Goal: Task Accomplishment & Management: Manage account settings

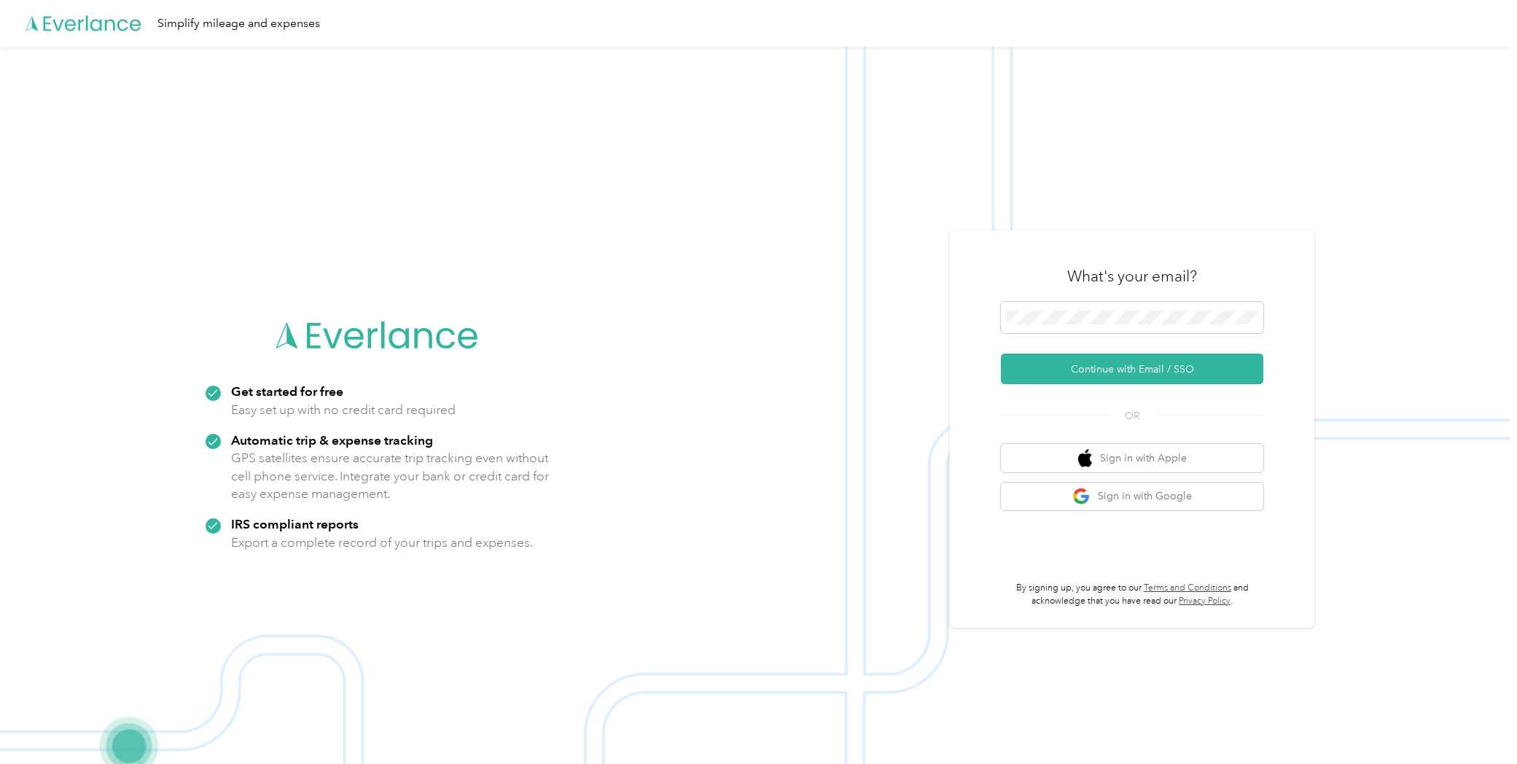
click at [791, 273] on div "Get started for free Easy set up with no credit card required Automatic trip & …" at bounding box center [754, 429] width 1509 height 764
drag, startPoint x: 920, startPoint y: 374, endPoint x: 1000, endPoint y: 340, distance: 86.5
click at [920, 374] on img at bounding box center [754, 429] width 1509 height 764
click at [1024, 327] on span at bounding box center [1132, 318] width 262 height 32
click at [1076, 371] on button "Continue with Email / SSO" at bounding box center [1132, 368] width 262 height 31
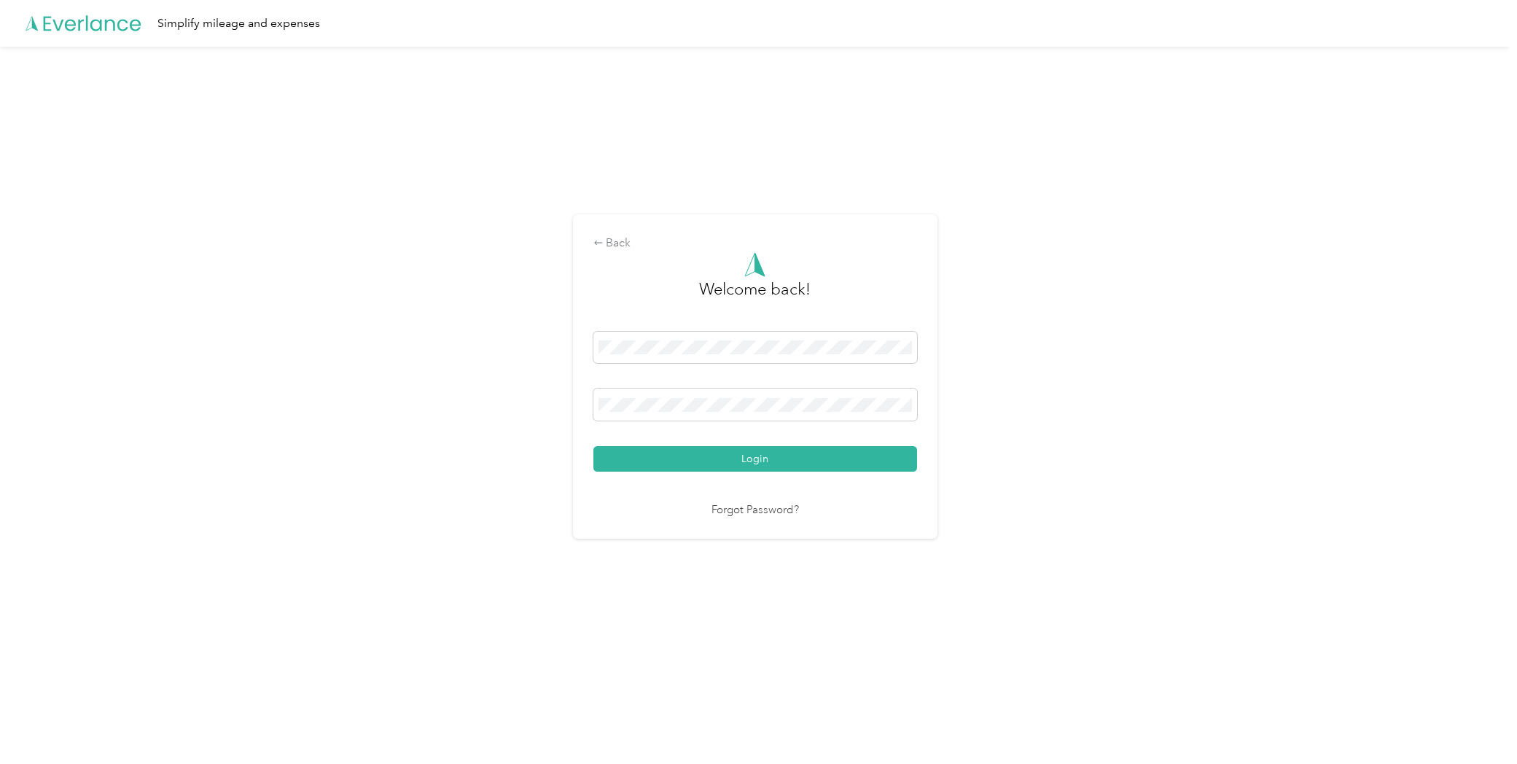
click at [780, 461] on button "Login" at bounding box center [755, 459] width 324 height 26
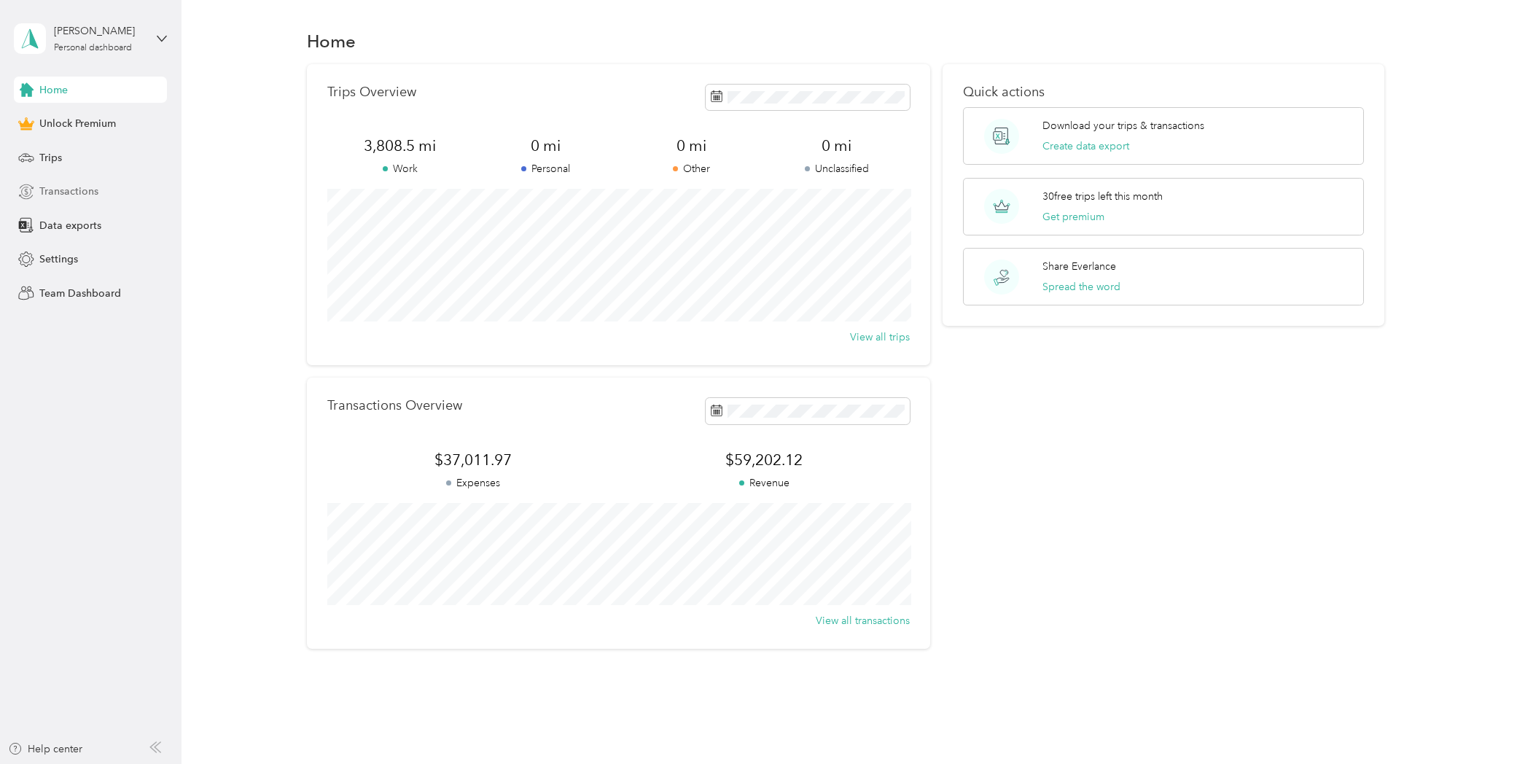
click at [79, 193] on span "Transactions" at bounding box center [68, 191] width 59 height 15
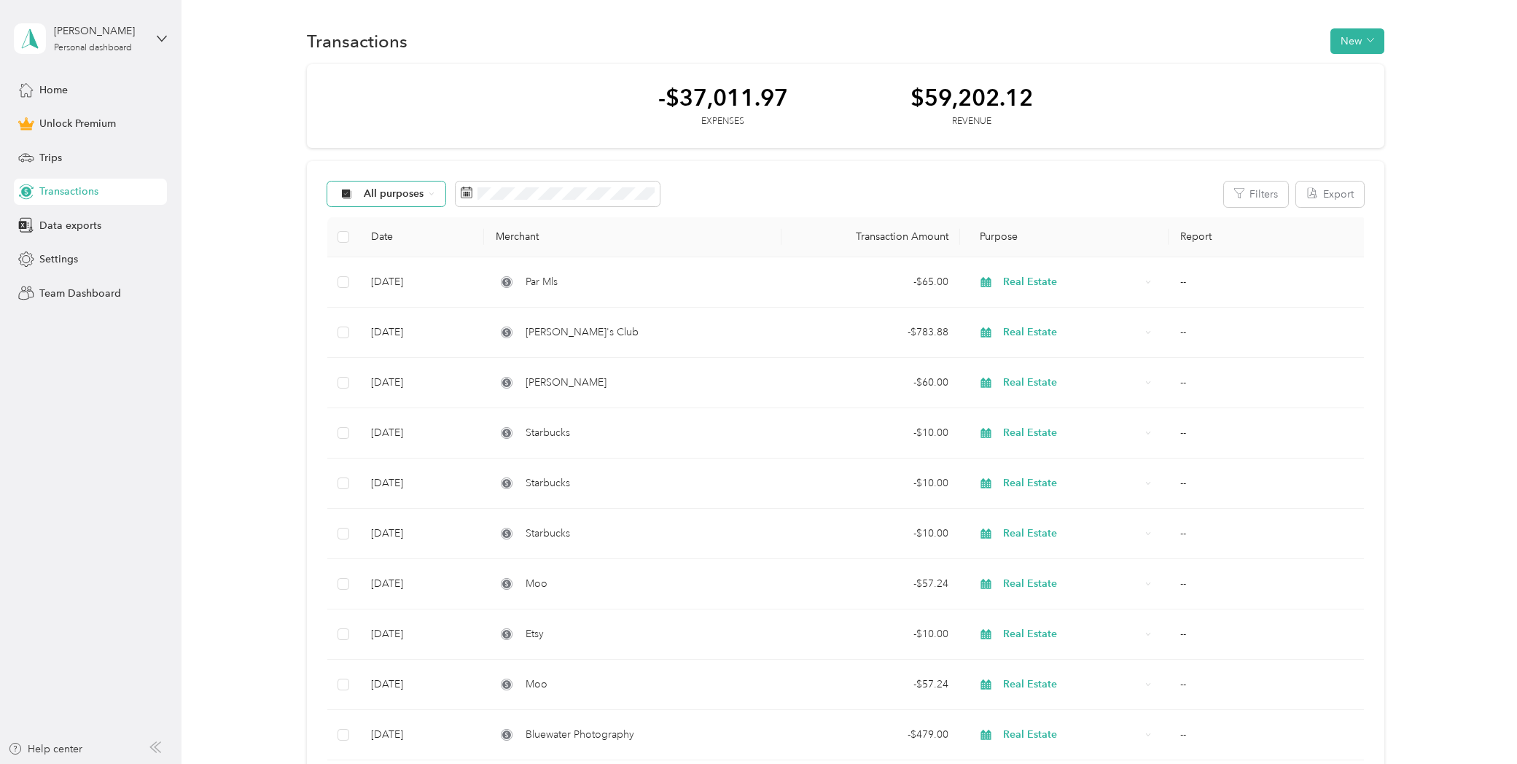
click at [413, 195] on span "All purposes" at bounding box center [394, 194] width 60 height 10
click at [391, 318] on span "Real Estate" at bounding box center [399, 322] width 71 height 15
click at [338, 205] on div "Real Estate" at bounding box center [383, 193] width 112 height 25
click at [377, 294] on span "Personal" at bounding box center [400, 296] width 72 height 15
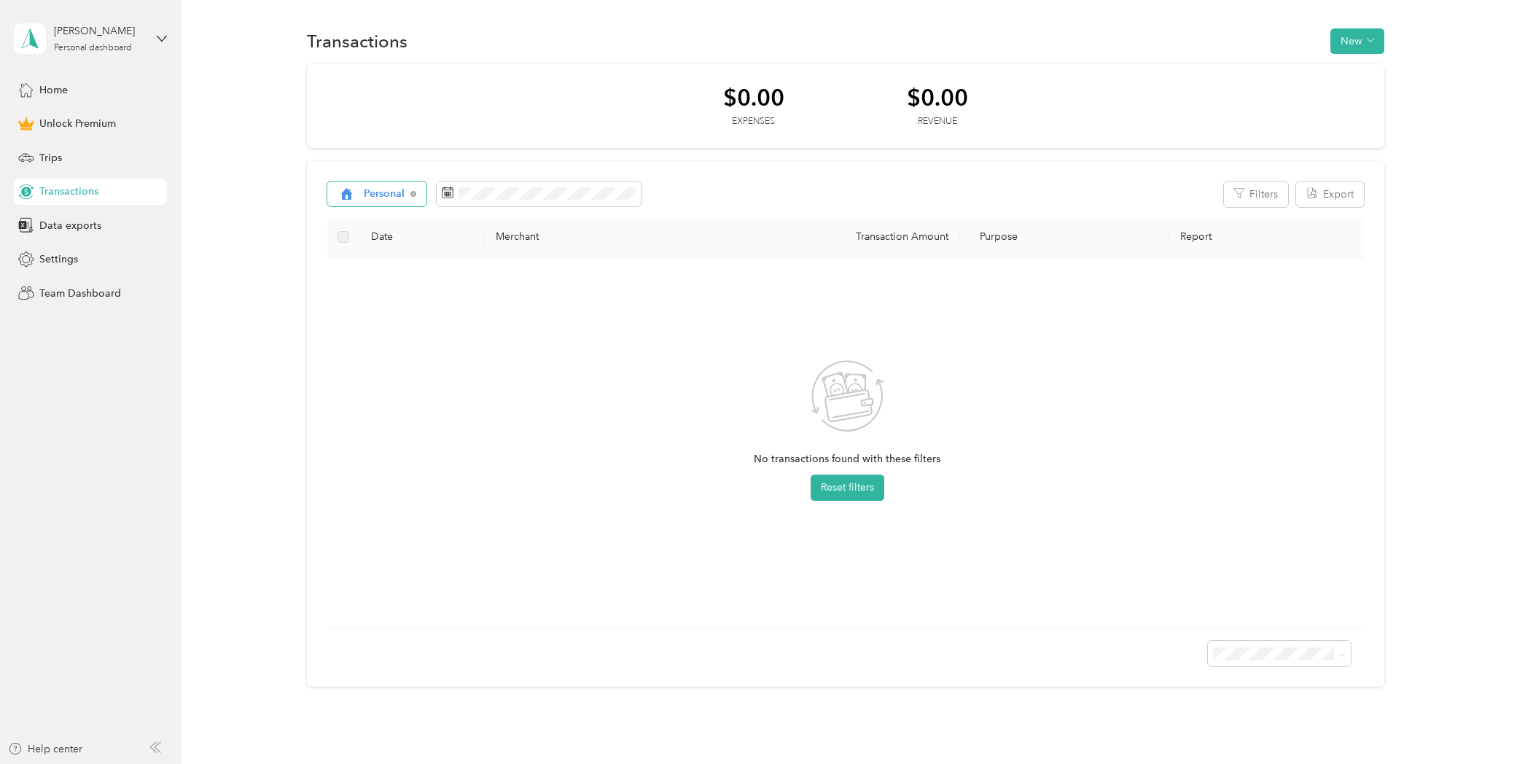
click at [401, 191] on span "Personal" at bounding box center [385, 194] width 42 height 10
click at [395, 242] on span "Unclassified" at bounding box center [394, 245] width 60 height 15
click at [401, 190] on span "Unclassified" at bounding box center [393, 194] width 58 height 10
click at [415, 324] on li "Real Estate" at bounding box center [389, 323] width 122 height 26
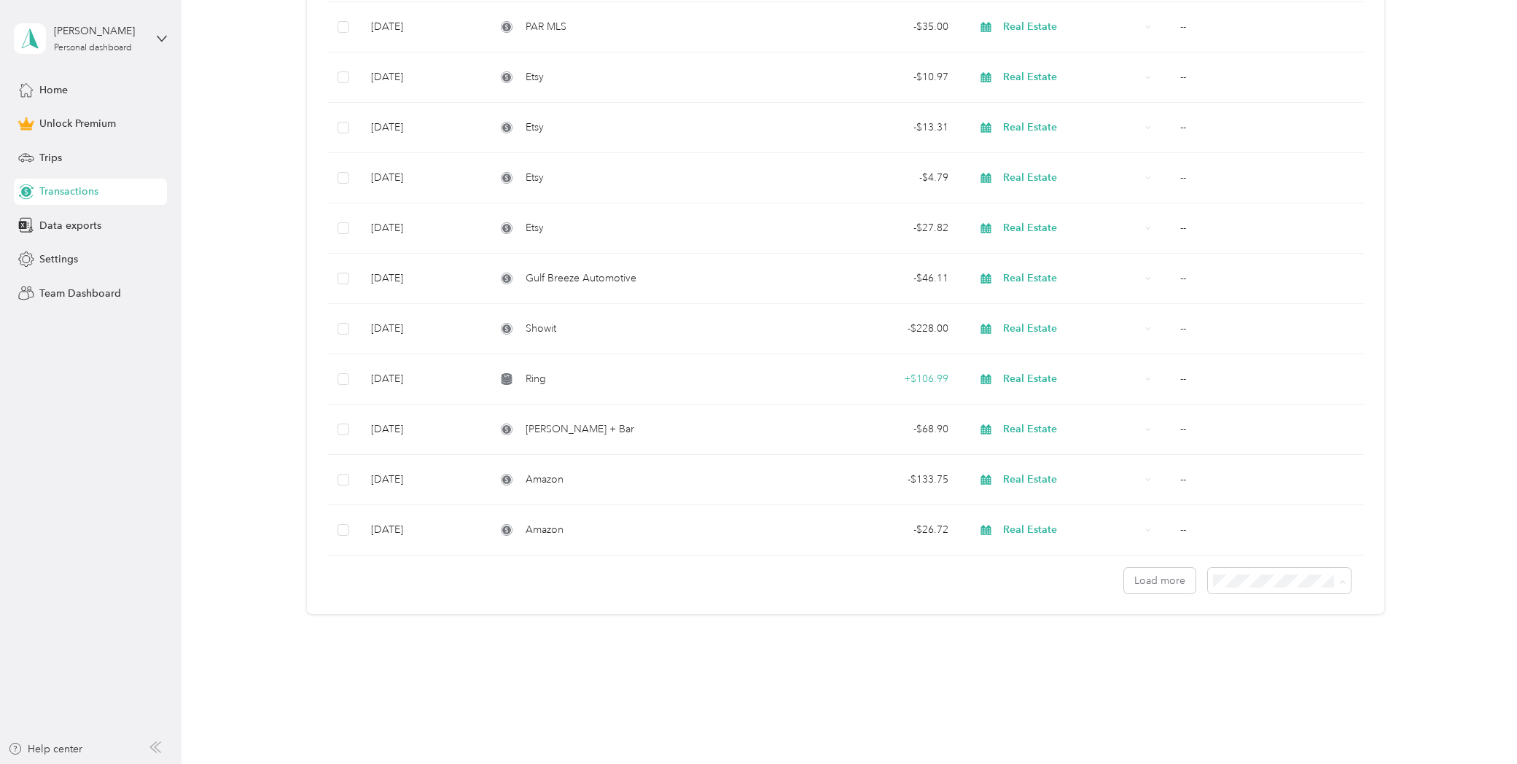
click at [1312, 655] on div "100 per load" at bounding box center [1282, 658] width 122 height 15
drag, startPoint x: 1090, startPoint y: 633, endPoint x: 1131, endPoint y: 596, distance: 55.2
click at [1147, 585] on button "Load more" at bounding box center [1159, 581] width 71 height 26
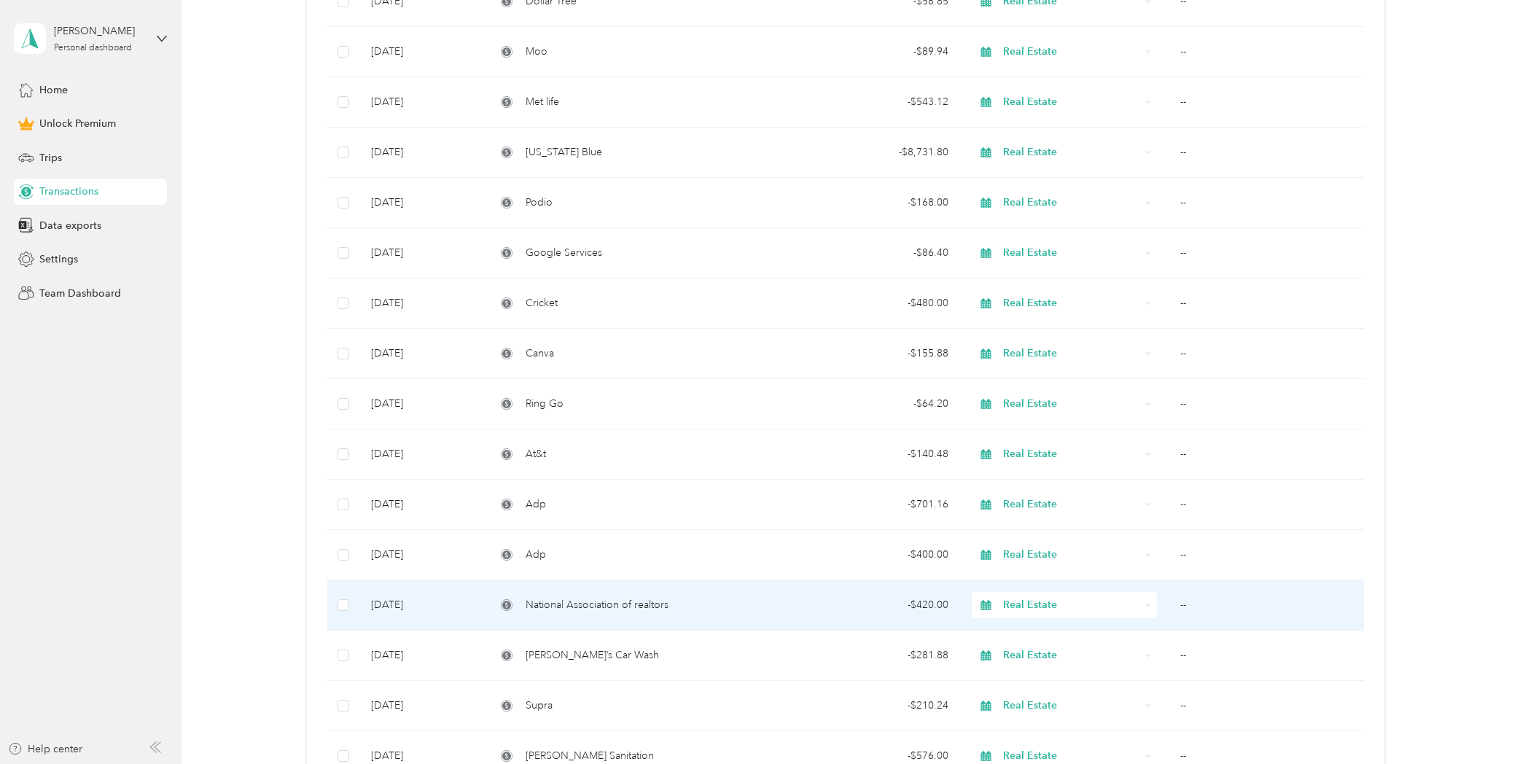
scroll to position [7068, 0]
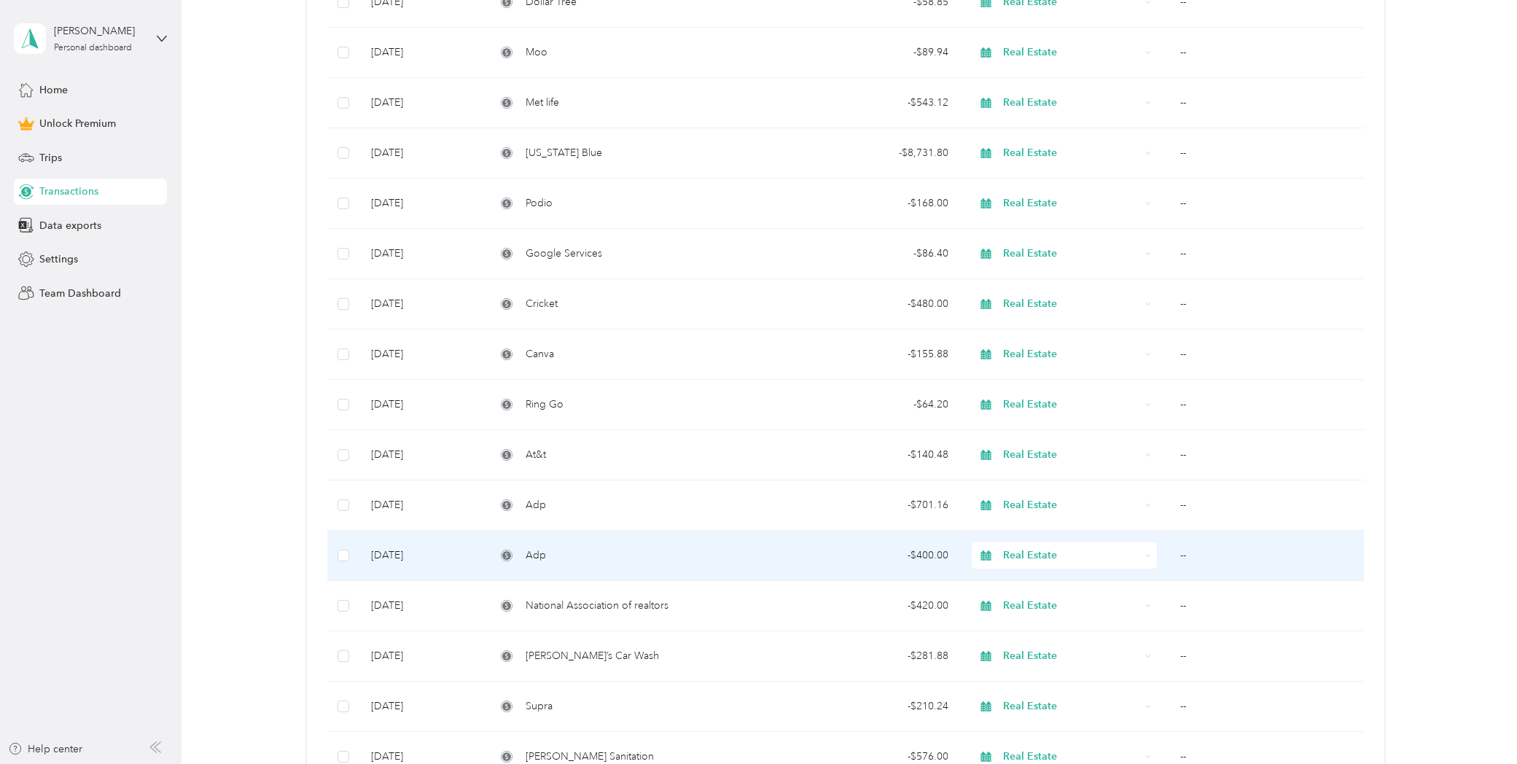
click at [735, 557] on div "Adp" at bounding box center [633, 555] width 274 height 16
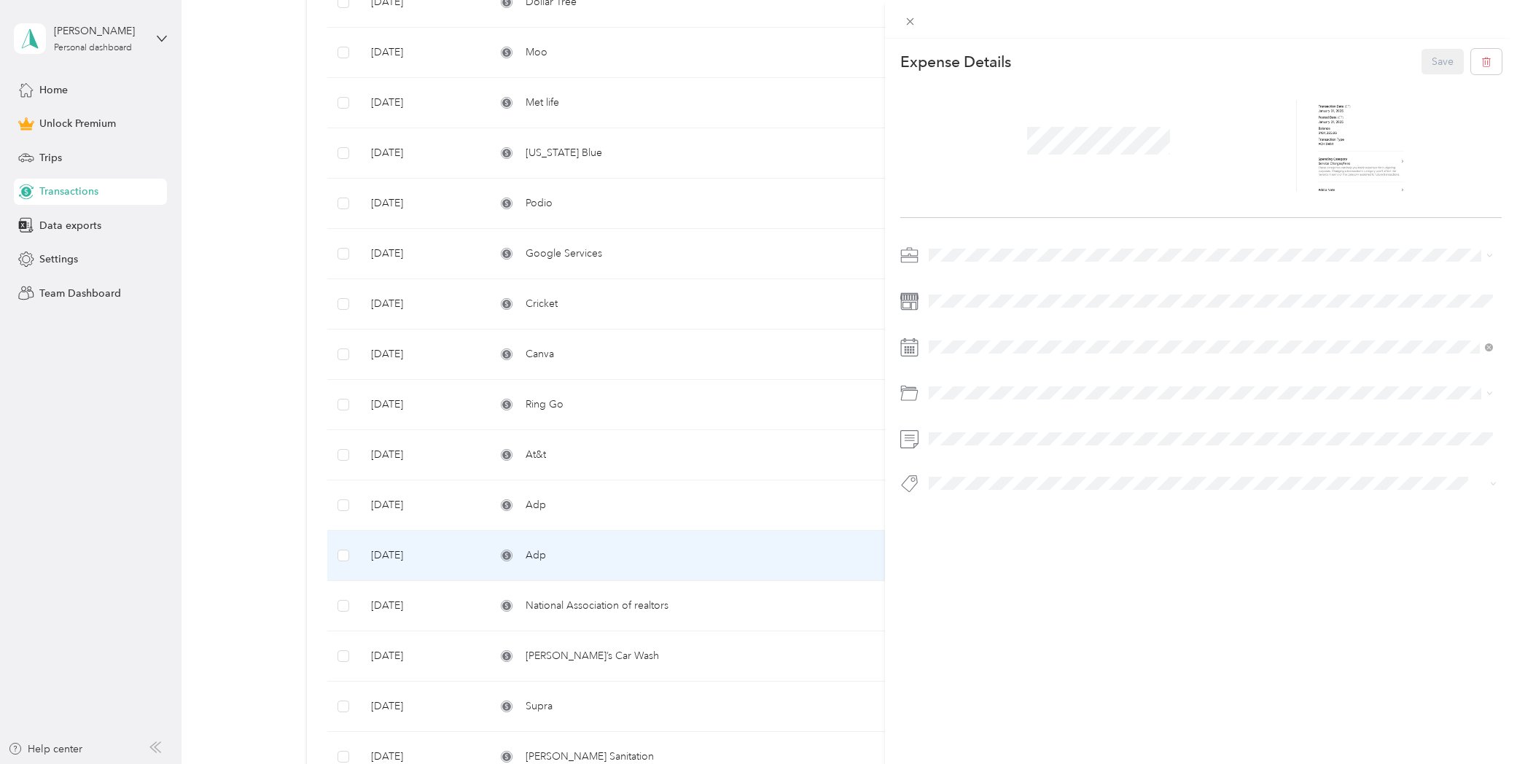
click at [246, 447] on div "This expense cannot be edited because it is either under review, approved, or p…" at bounding box center [758, 382] width 1517 height 764
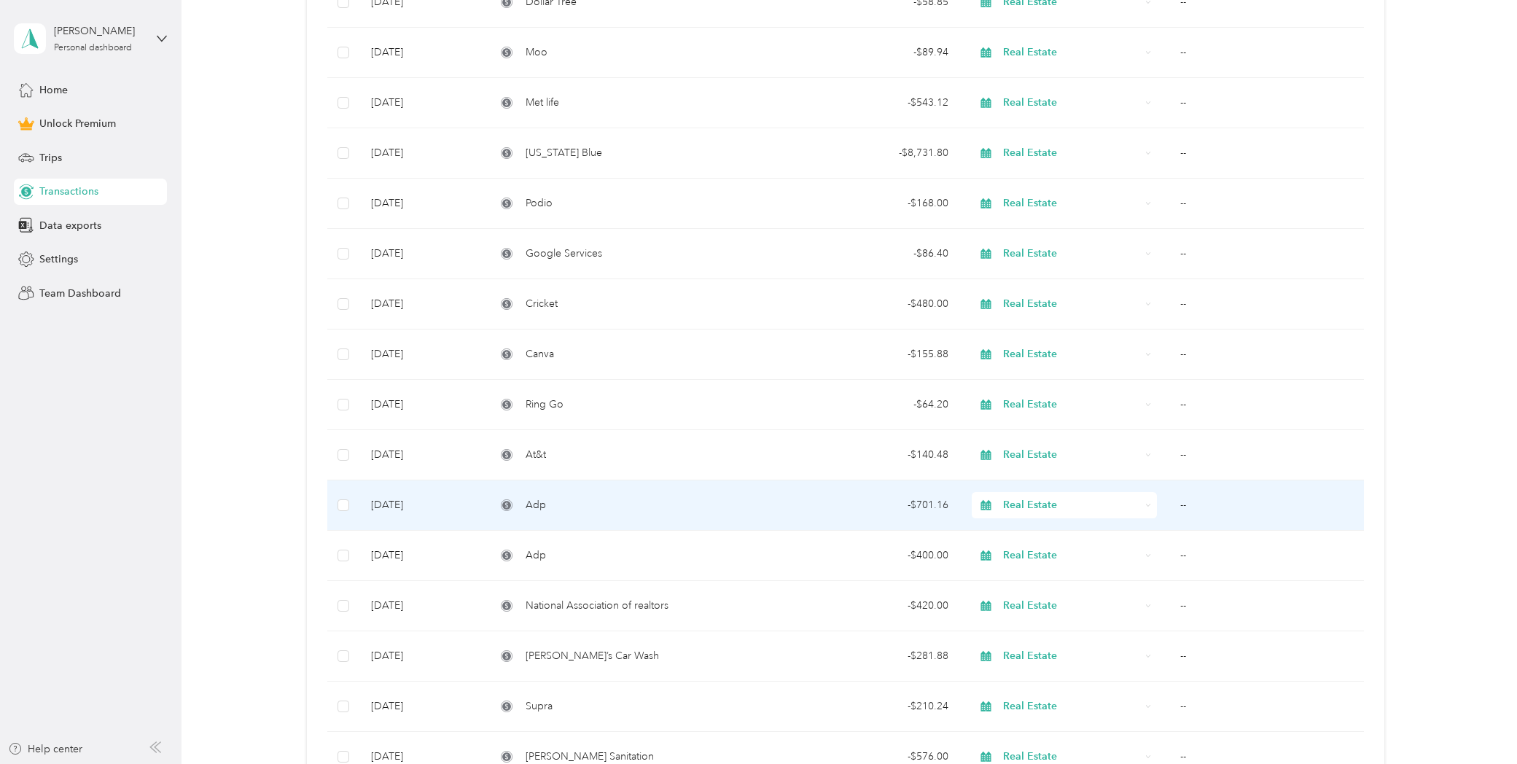
click at [580, 512] on div "Adp" at bounding box center [633, 505] width 274 height 16
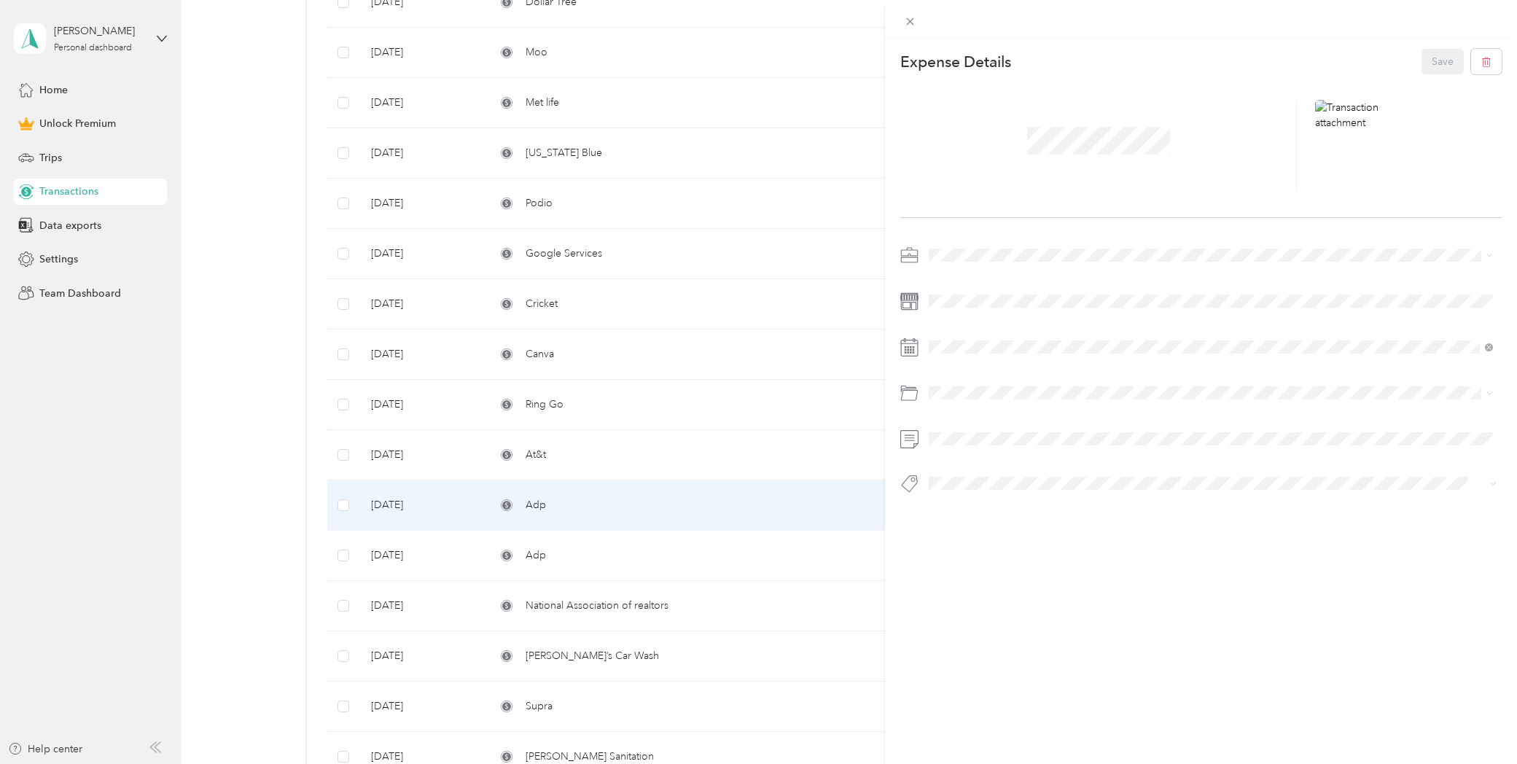
click at [1082, 161] on div at bounding box center [1098, 146] width 396 height 92
click at [1369, 148] on icon at bounding box center [1369, 146] width 0 height 5
click at [1371, 154] on icon at bounding box center [1360, 138] width 33 height 40
click at [1428, 63] on button "Save" at bounding box center [1442, 62] width 42 height 26
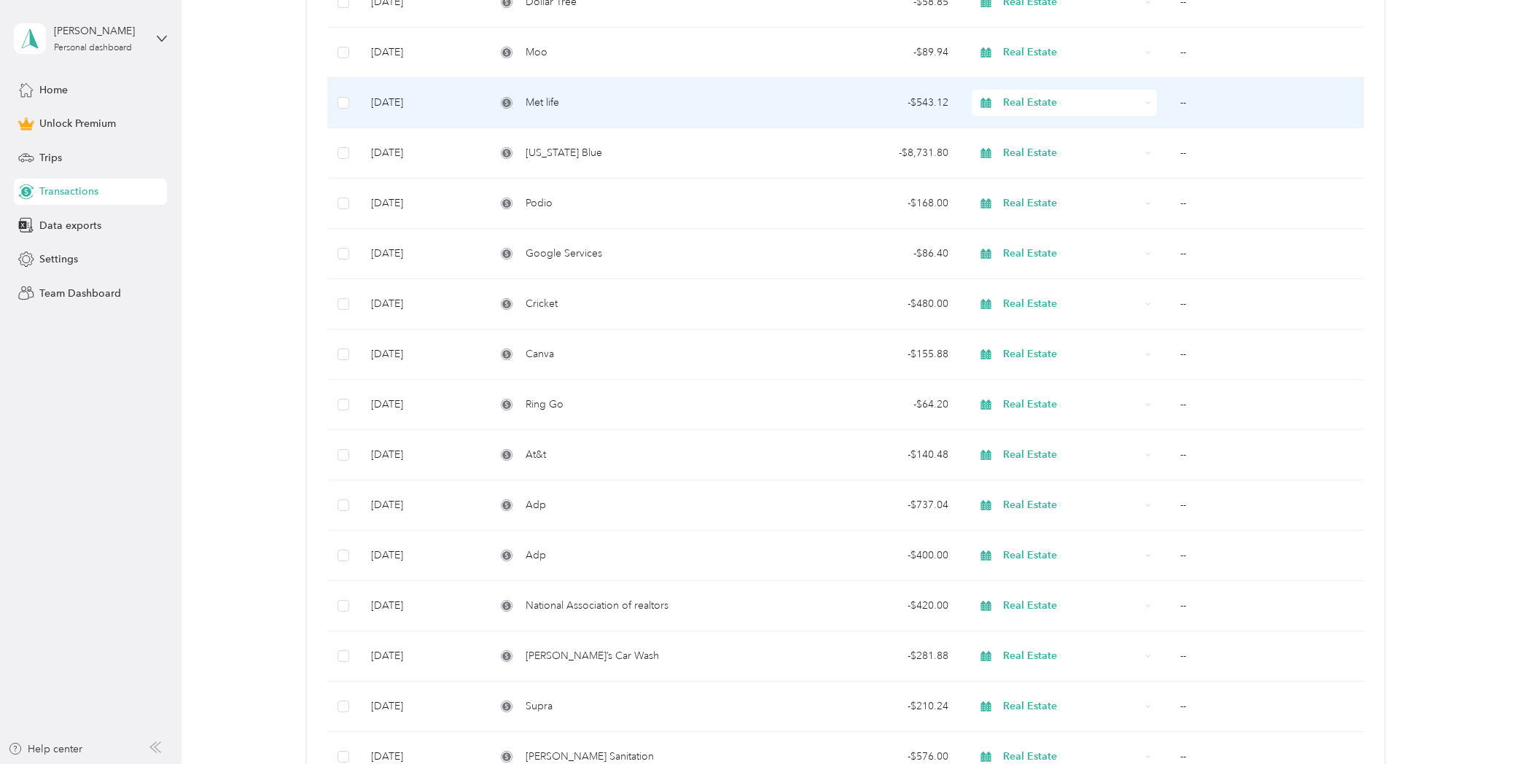
click at [716, 110] on div "Met life" at bounding box center [633, 103] width 274 height 16
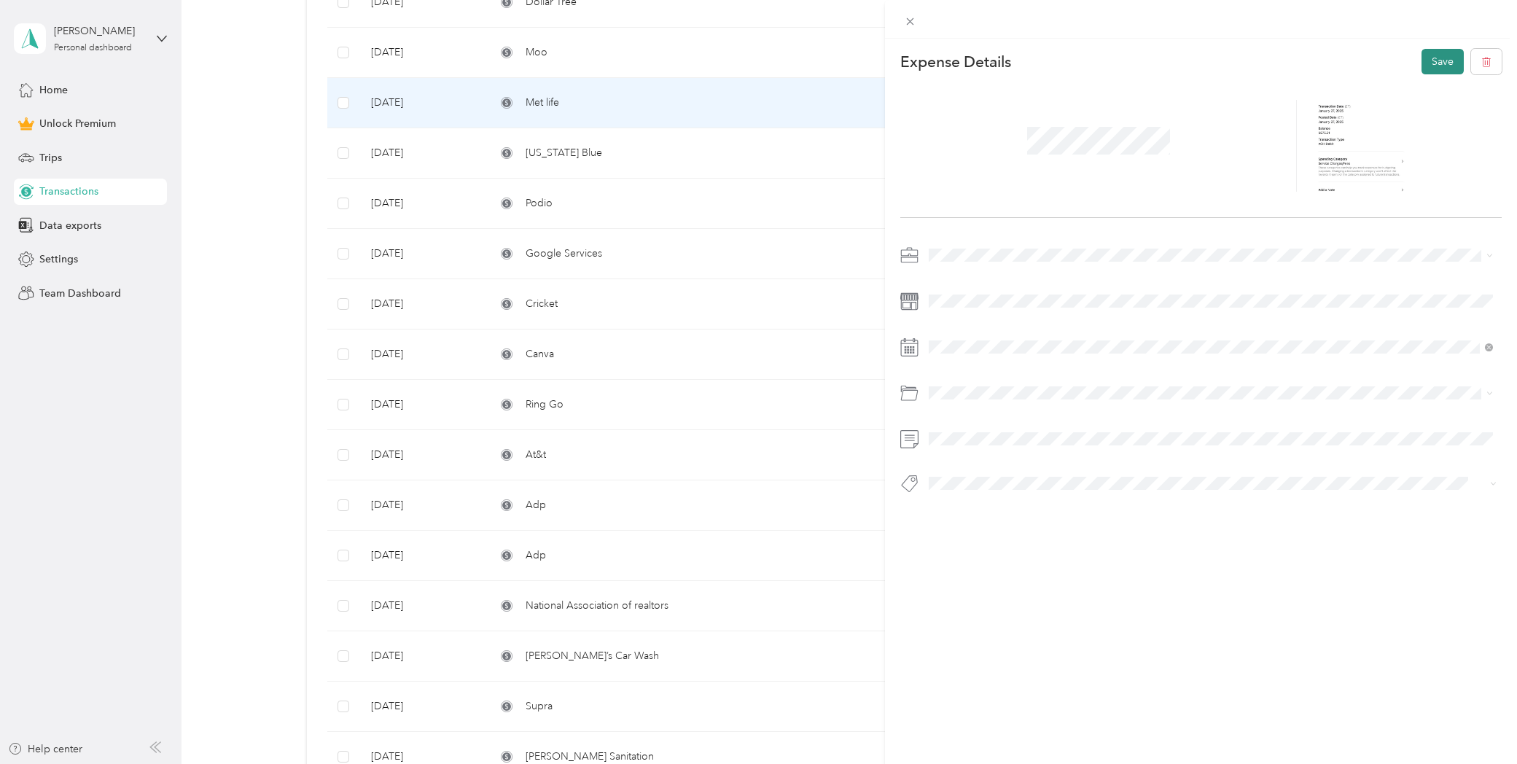
drag, startPoint x: 1428, startPoint y: 74, endPoint x: 1434, endPoint y: 66, distance: 9.9
click at [1427, 72] on button "Save" at bounding box center [1442, 62] width 42 height 26
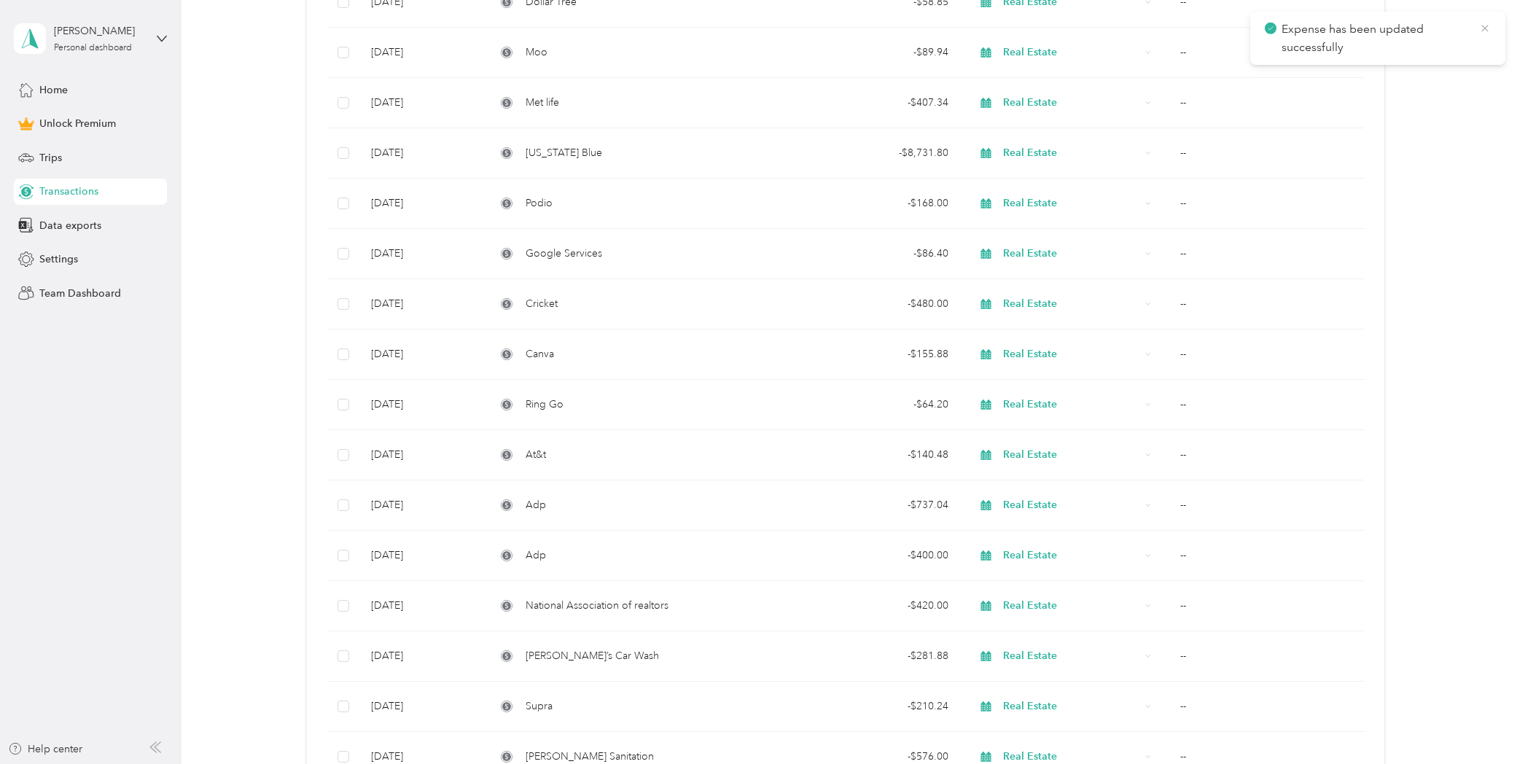
click at [1484, 30] on icon at bounding box center [1485, 28] width 12 height 13
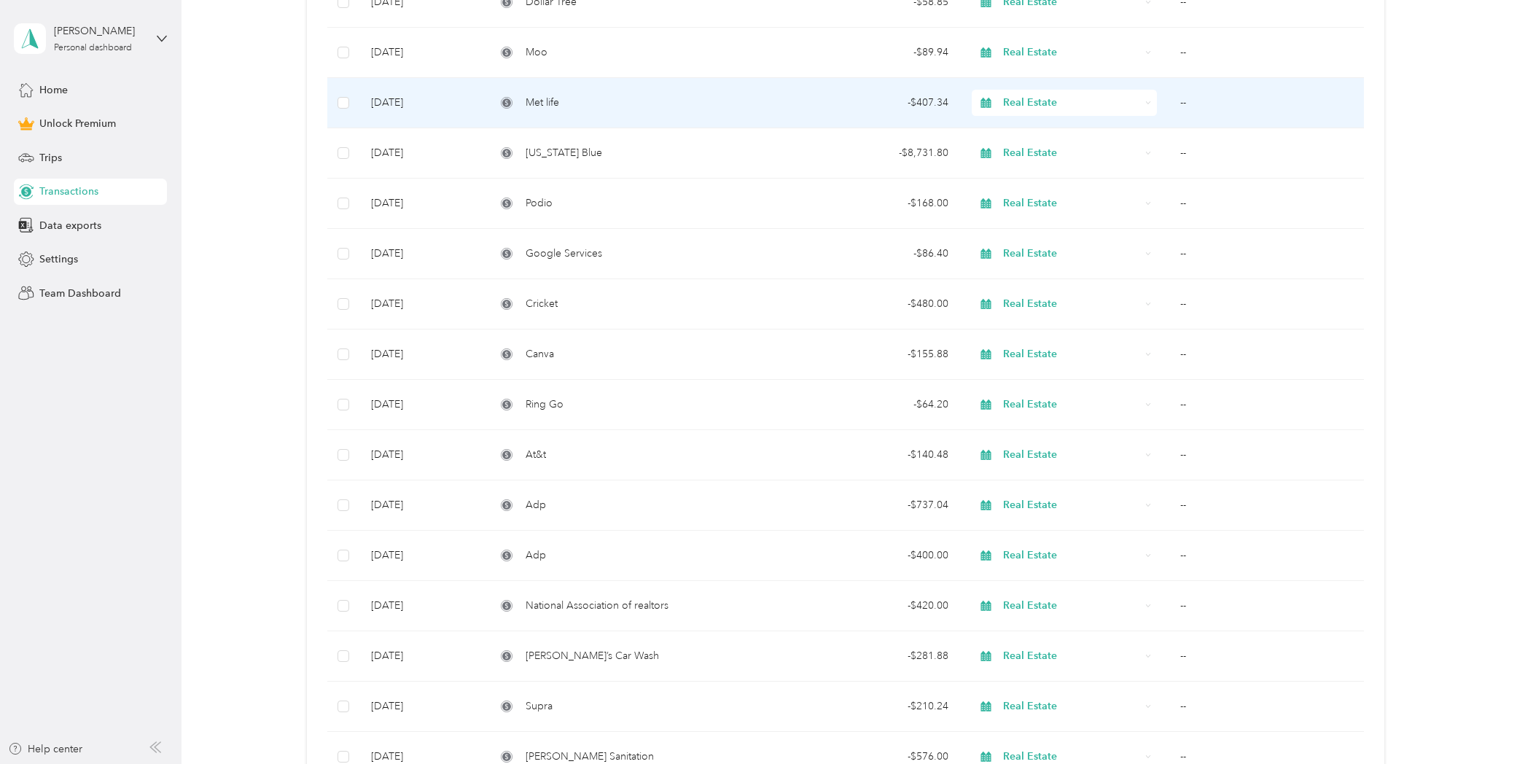
click at [809, 107] on div "- $407.34" at bounding box center [870, 103] width 155 height 16
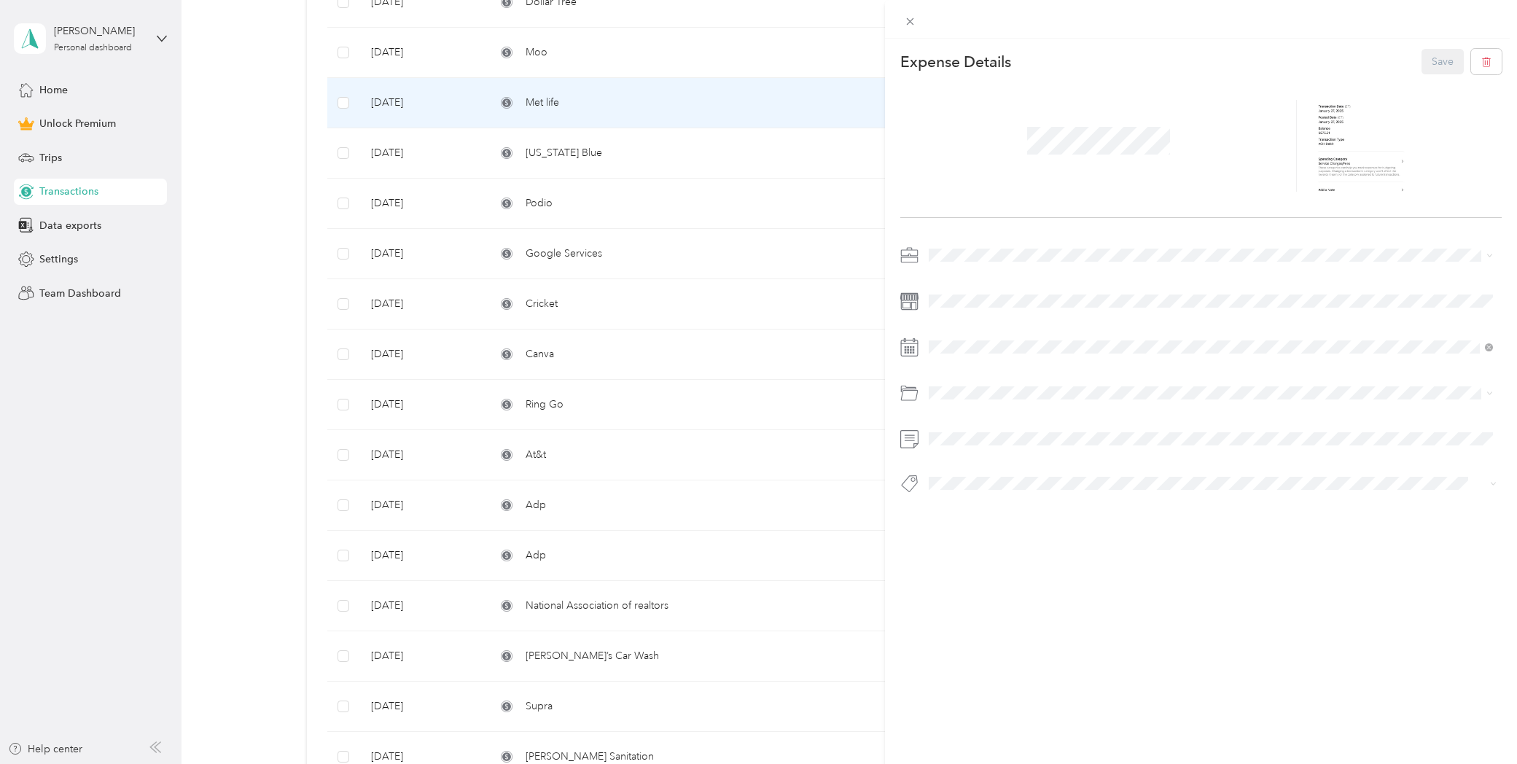
click at [277, 247] on div "This expense cannot be edited because it is either under review, approved, or p…" at bounding box center [758, 382] width 1517 height 764
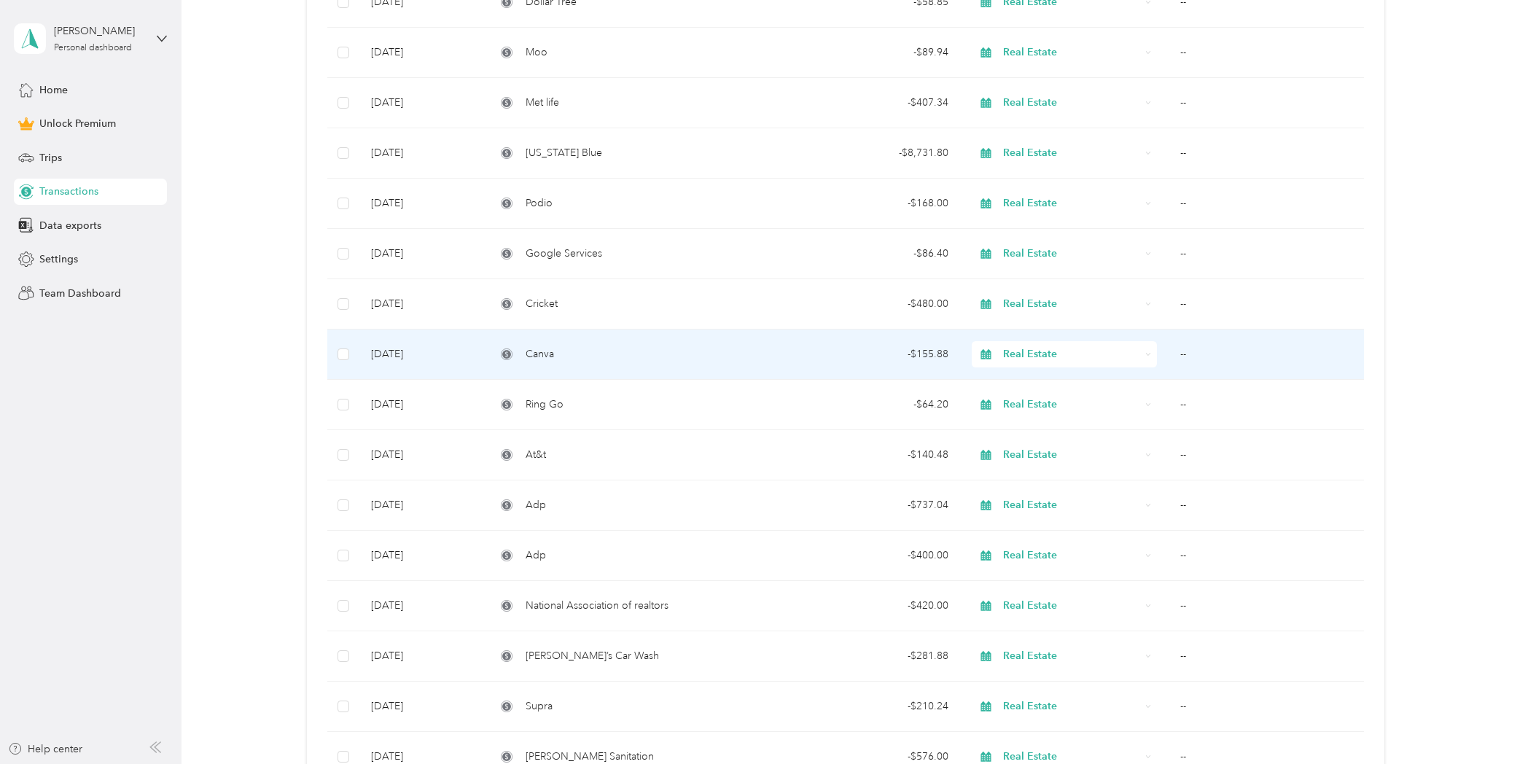
scroll to position [7069, 0]
